Goal: Task Accomplishment & Management: Use online tool/utility

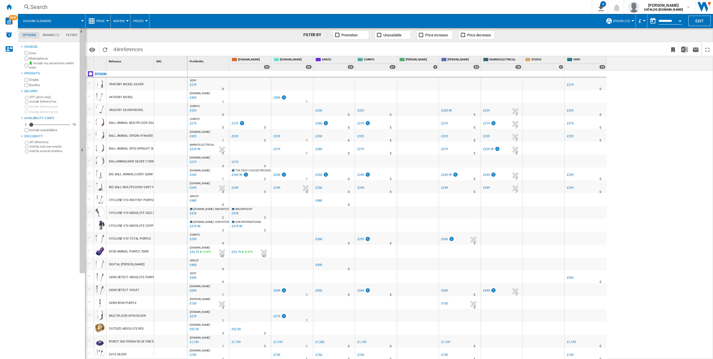
drag, startPoint x: 651, startPoint y: 180, endPoint x: 198, endPoint y: 133, distance: 454.7
click at [198, 133] on div "VERY : UK VERY -1.0 % £279 % N/A 0 VERY : UK VERY [GEOGRAPHIC_DATA] VERY -1.0 %…" at bounding box center [451, 214] width 526 height 289
drag, startPoint x: 176, startPoint y: 61, endPoint x: 188, endPoint y: 90, distance: 30.6
click at [190, 93] on div "1 Reference 1 SKU 1 SKU 1 DYSON 39451801 NICKEL SILVER 44703301 NICKEL 49263701…" at bounding box center [400, 207] width 628 height 302
drag, startPoint x: 172, startPoint y: 63, endPoint x: 180, endPoint y: 66, distance: 8.0
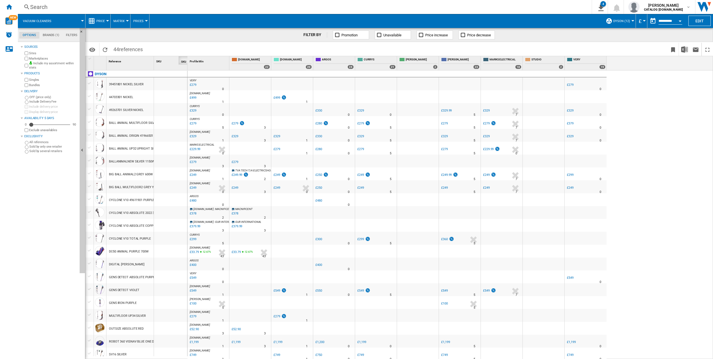
click at [180, 66] on div "SKU 1" at bounding box center [171, 63] width 34 height 14
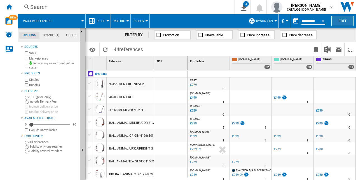
click at [339, 17] on button "Edit" at bounding box center [342, 21] width 22 height 10
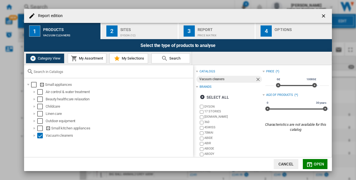
click at [142, 30] on div "Sites" at bounding box center [147, 28] width 55 height 6
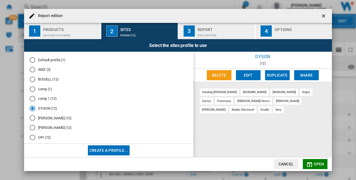
scroll to position [46, 0]
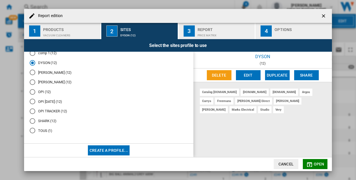
click at [51, 110] on md-radio-button "OPI TRACKER (12)" at bounding box center [109, 111] width 158 height 5
click at [55, 33] on div "Vacuum cleaners" at bounding box center [70, 34] width 55 height 6
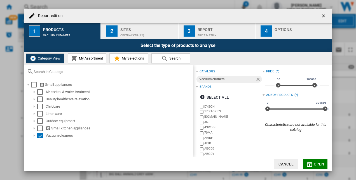
click at [89, 59] on span "My Assortment" at bounding box center [89, 58] width 25 height 4
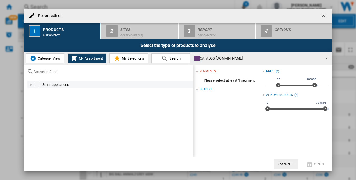
click at [43, 86] on div "Small appliances" at bounding box center [117, 85] width 150 height 6
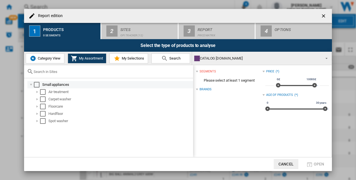
click at [38, 85] on div "Select" at bounding box center [37, 85] width 6 height 6
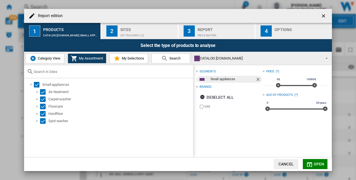
drag, startPoint x: 41, startPoint y: 58, endPoint x: 45, endPoint y: 59, distance: 3.5
click at [44, 58] on span "Category View" at bounding box center [48, 58] width 24 height 4
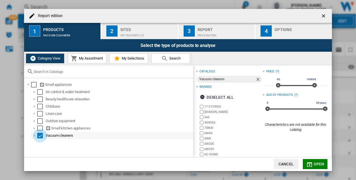
drag, startPoint x: 39, startPoint y: 134, endPoint x: 47, endPoint y: 130, distance: 9.4
click at [39, 134] on div "Select" at bounding box center [40, 136] width 6 height 6
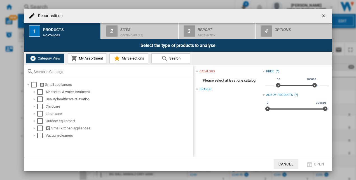
click at [77, 61] on md-icon "Report edition ..." at bounding box center [74, 58] width 7 height 7
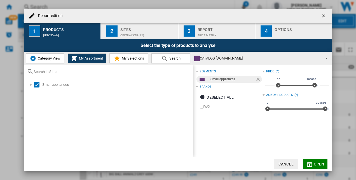
click at [312, 162] on md-icon "Report edition ..." at bounding box center [309, 164] width 7 height 7
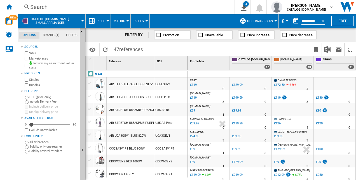
scroll to position [84, 0]
